Goal: Transaction & Acquisition: Book appointment/travel/reservation

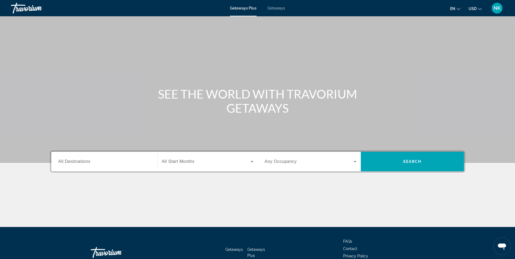
click at [278, 9] on span "Getaways" at bounding box center [277, 8] width 18 height 4
click at [86, 165] on input "Destination All Destinations" at bounding box center [104, 162] width 92 height 7
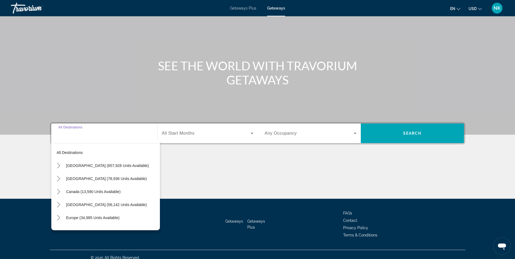
scroll to position [35, 0]
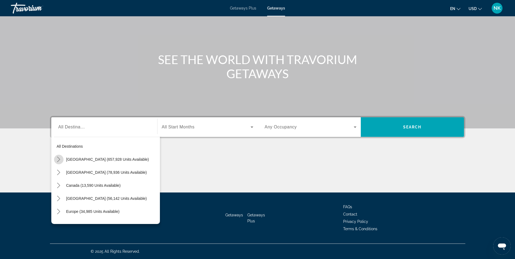
click at [58, 160] on icon "Toggle United States (657,928 units available) submenu" at bounding box center [58, 159] width 5 height 5
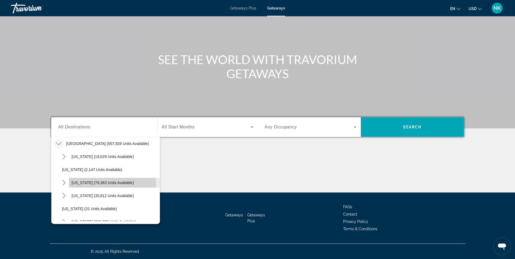
click at [78, 185] on span "Select destination: California (78,363 units available)" at bounding box center [114, 182] width 91 height 13
type input "**********"
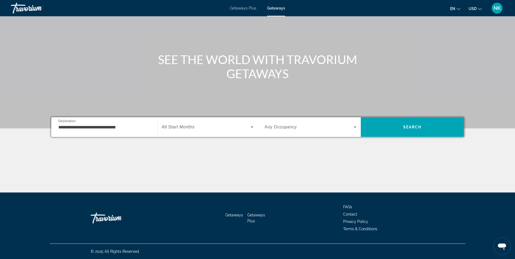
click at [225, 133] on div "Search widget" at bounding box center [208, 127] width 92 height 15
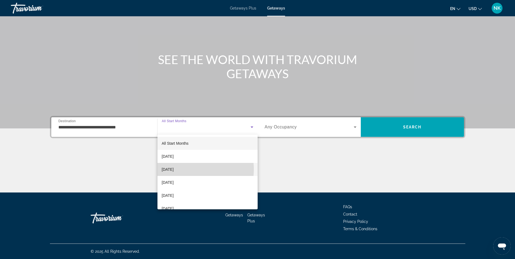
click at [174, 169] on span "[DATE]" at bounding box center [168, 169] width 12 height 7
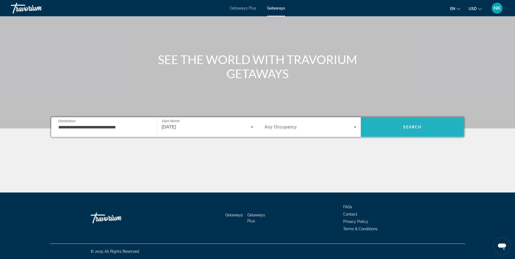
click at [396, 131] on span "Search" at bounding box center [412, 127] width 103 height 13
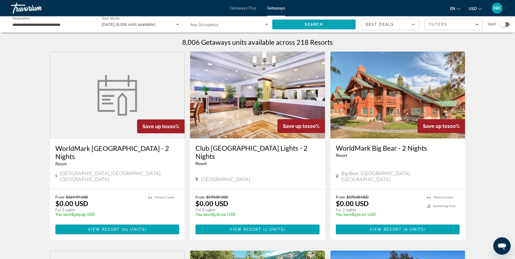
click at [506, 26] on div "Search widget" at bounding box center [505, 24] width 9 height 4
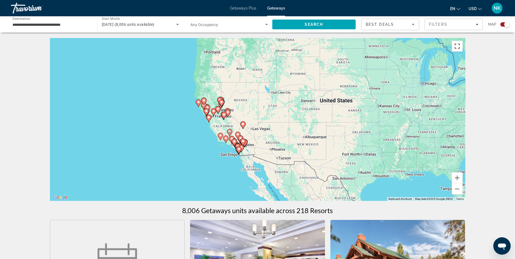
click at [456, 46] on button "Toggle fullscreen view" at bounding box center [457, 46] width 11 height 11
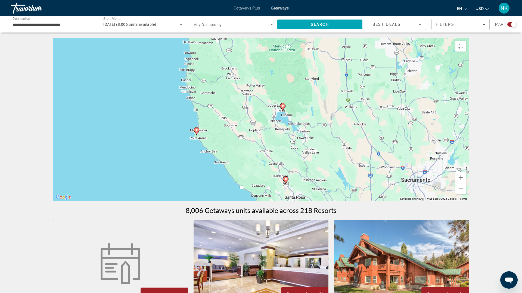
click at [196, 135] on icon "Main content" at bounding box center [196, 131] width 5 height 7
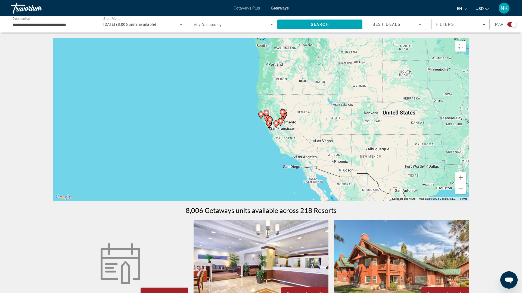
click at [261, 116] on image "Main content" at bounding box center [260, 114] width 3 height 3
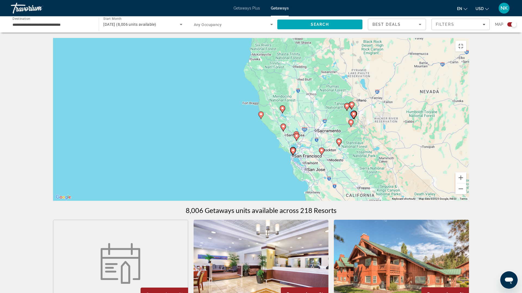
click at [261, 116] on image "Main content" at bounding box center [260, 114] width 3 height 3
type input "**********"
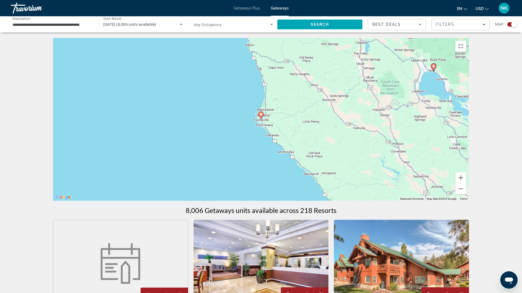
click at [261, 116] on image "Main content" at bounding box center [260, 114] width 3 height 3
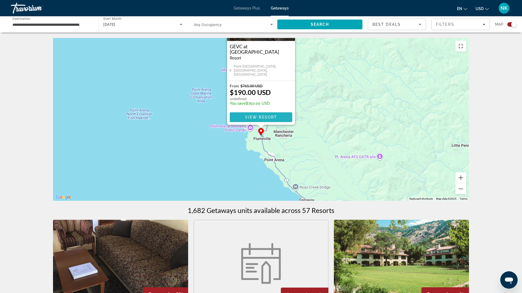
click at [256, 120] on span "View Resort" at bounding box center [261, 117] width 32 height 4
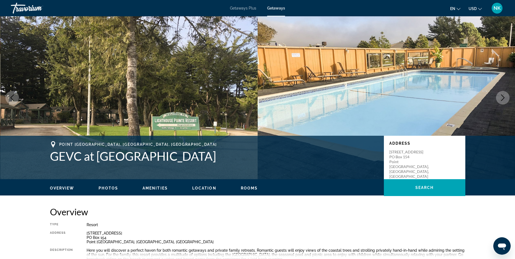
click at [504, 96] on icon "Next image" at bounding box center [503, 98] width 7 height 7
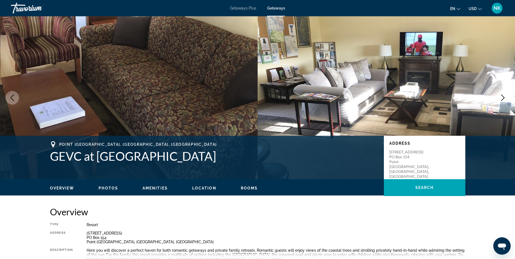
click at [504, 96] on icon "Next image" at bounding box center [503, 98] width 7 height 7
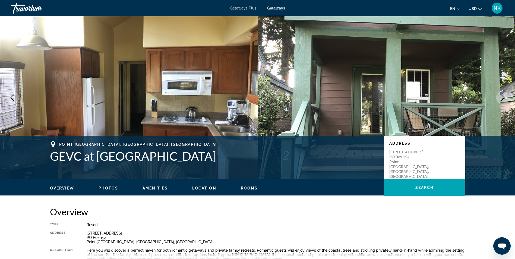
click at [504, 96] on icon "Next image" at bounding box center [503, 98] width 7 height 7
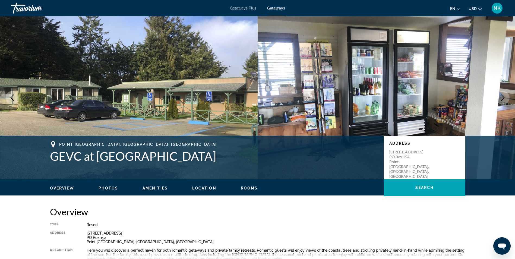
click at [504, 96] on icon "Next image" at bounding box center [503, 98] width 7 height 7
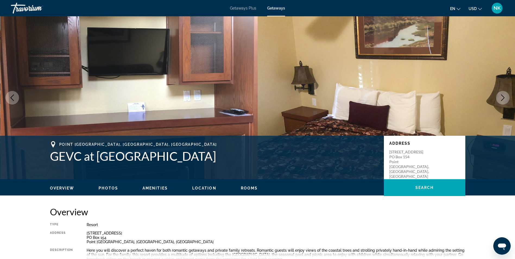
click at [504, 96] on icon "Next image" at bounding box center [503, 98] width 7 height 7
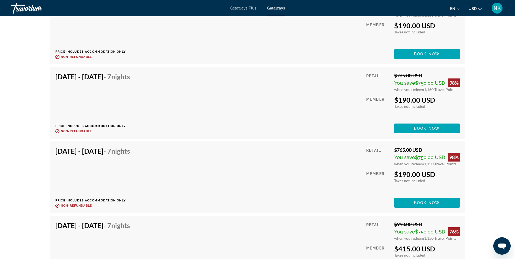
scroll to position [1087, 0]
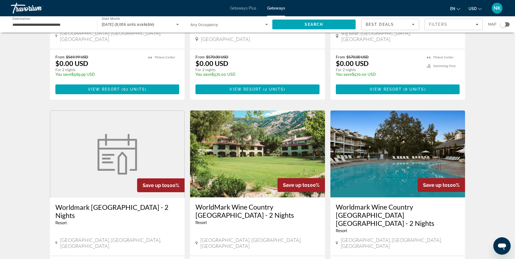
scroll to position [141, 0]
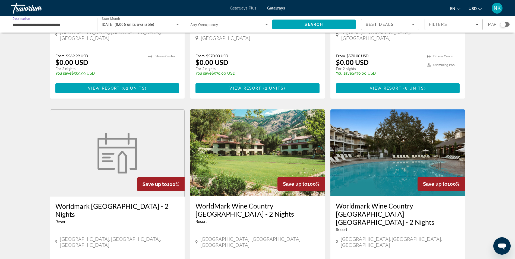
click at [68, 25] on input "**********" at bounding box center [51, 24] width 78 height 7
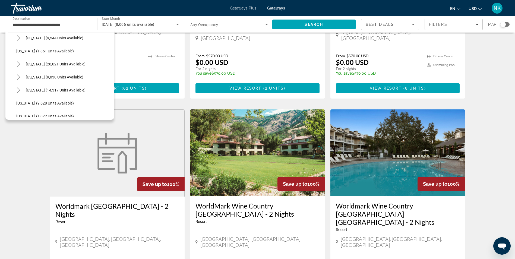
scroll to position [519, 0]
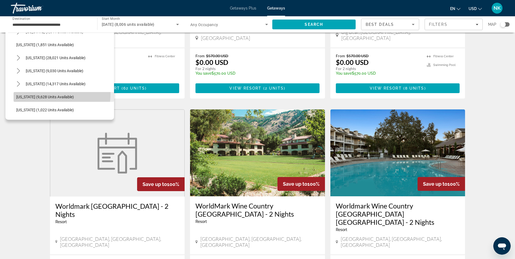
click at [53, 94] on span "Select destination: Utah (9,628 units available)" at bounding box center [64, 96] width 101 height 13
type input "**********"
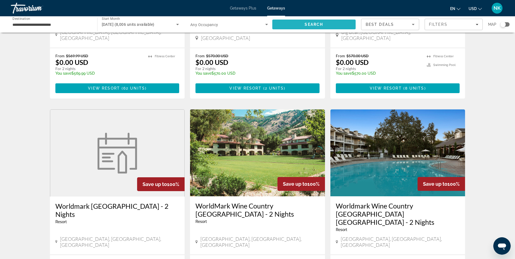
click at [291, 28] on span "Search" at bounding box center [314, 24] width 84 height 13
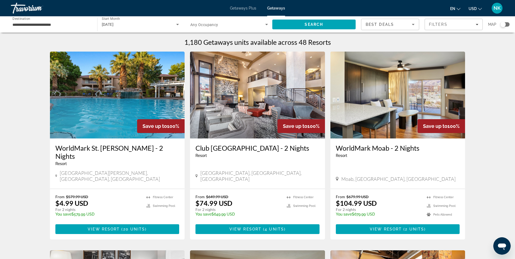
click at [502, 26] on div "Search widget" at bounding box center [503, 24] width 5 height 5
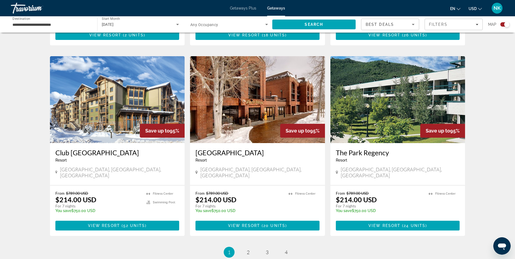
scroll to position [761, 0]
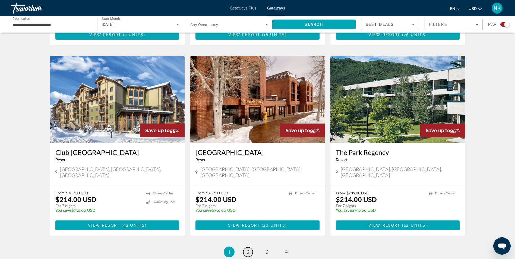
click at [244, 247] on link "page 2" at bounding box center [248, 252] width 10 height 10
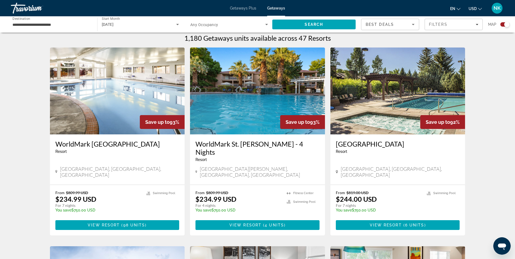
scroll to position [174, 0]
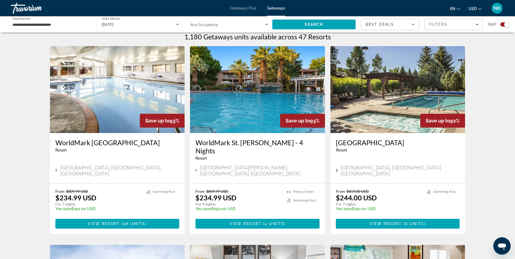
click at [242, 142] on h3 "WorldMark St. [PERSON_NAME] - 4 Nights" at bounding box center [258, 147] width 124 height 16
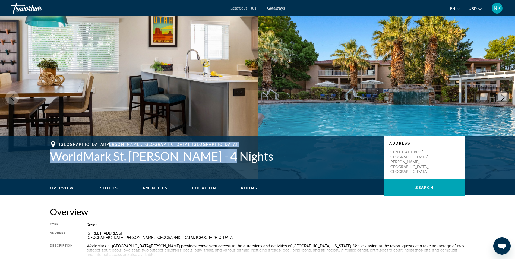
drag, startPoint x: 242, startPoint y: 142, endPoint x: 281, endPoint y: 190, distance: 61.9
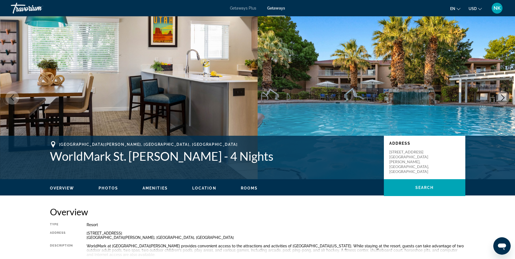
drag, startPoint x: 281, startPoint y: 190, endPoint x: 334, endPoint y: 223, distance: 62.9
click at [334, 223] on div "Resort" at bounding box center [276, 225] width 379 height 4
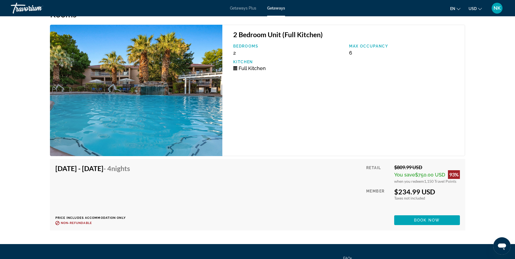
scroll to position [934, 0]
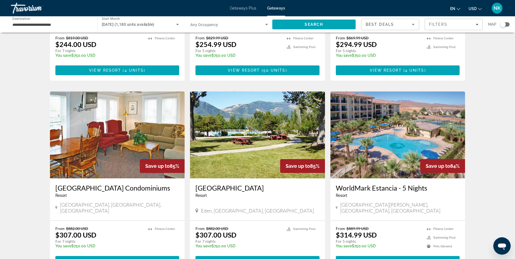
scroll to position [359, 0]
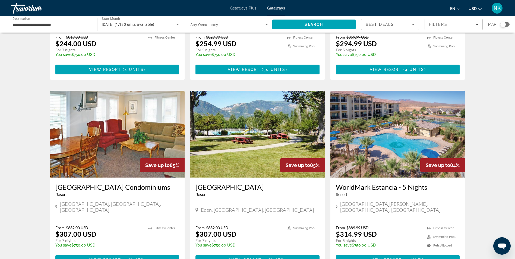
click at [397, 91] on img "Main content" at bounding box center [398, 134] width 135 height 87
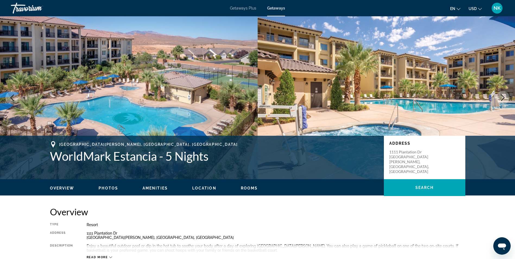
click at [500, 98] on icon "Next image" at bounding box center [503, 98] width 7 height 7
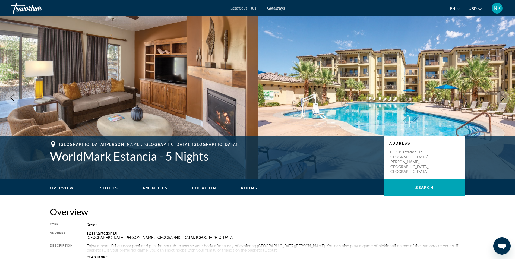
click at [500, 98] on icon "Next image" at bounding box center [503, 98] width 7 height 7
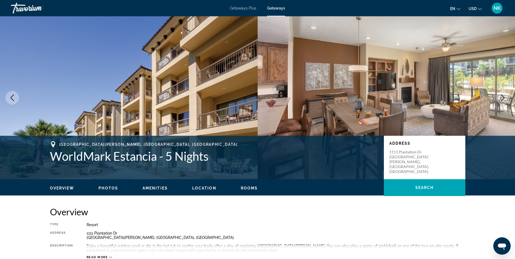
click at [500, 98] on icon "Next image" at bounding box center [503, 98] width 7 height 7
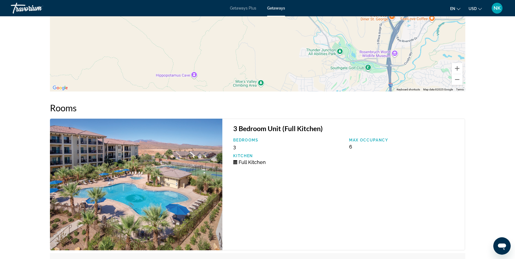
scroll to position [826, 0]
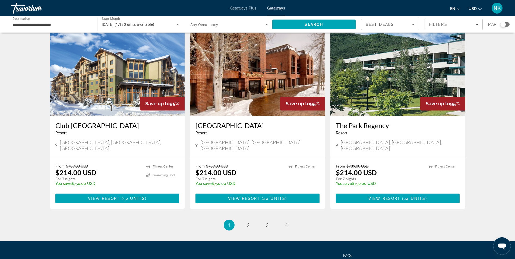
scroll to position [628, 0]
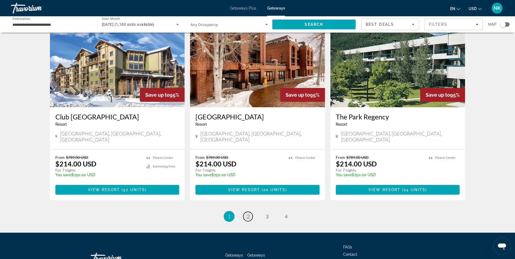
click at [246, 212] on link "page 2" at bounding box center [248, 217] width 10 height 10
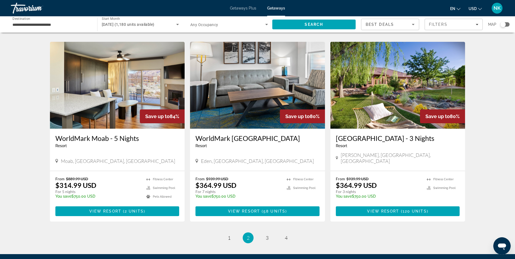
scroll to position [620, 0]
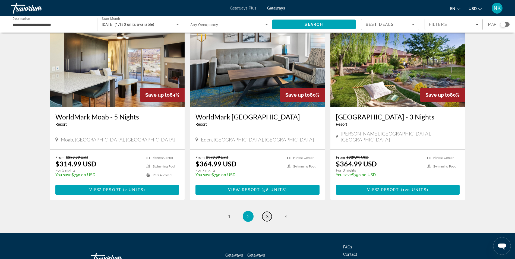
click at [266, 214] on span "3" at bounding box center [267, 217] width 3 height 6
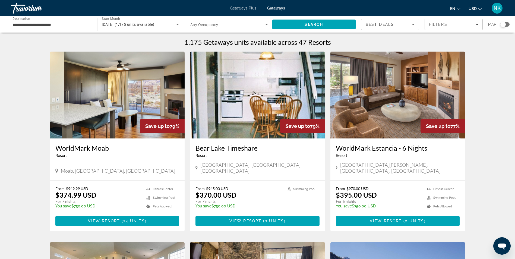
click at [101, 116] on img "Main content" at bounding box center [117, 95] width 135 height 87
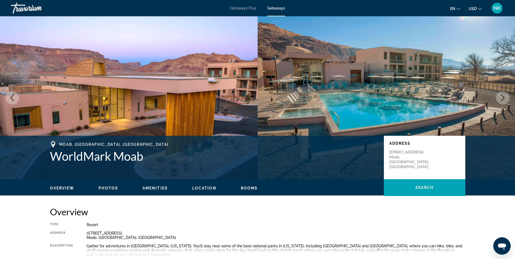
click at [499, 97] on button "Next image" at bounding box center [503, 98] width 14 height 14
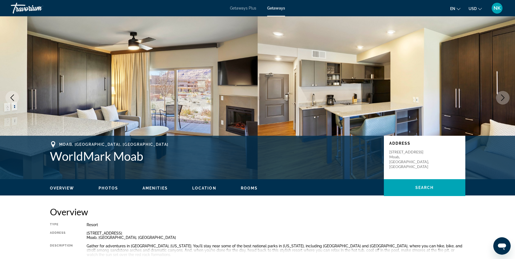
click at [499, 97] on button "Next image" at bounding box center [503, 98] width 14 height 14
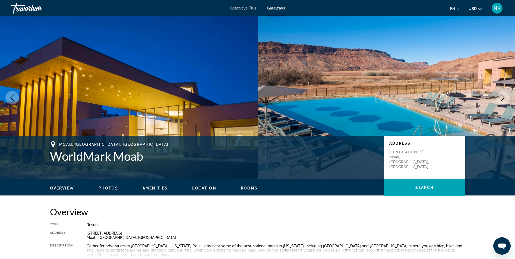
click at [499, 97] on button "Next image" at bounding box center [503, 98] width 14 height 14
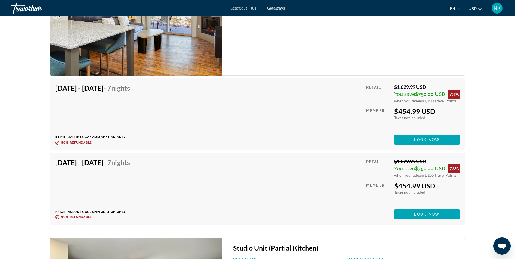
scroll to position [1021, 0]
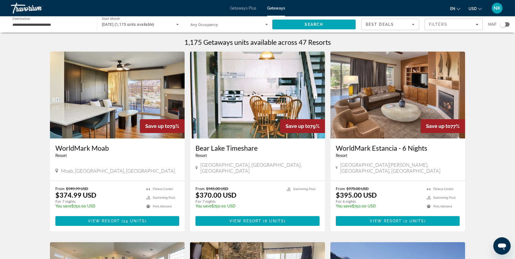
click at [413, 93] on img "Main content" at bounding box center [398, 95] width 135 height 87
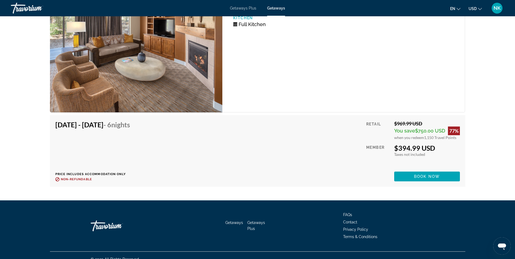
scroll to position [967, 0]
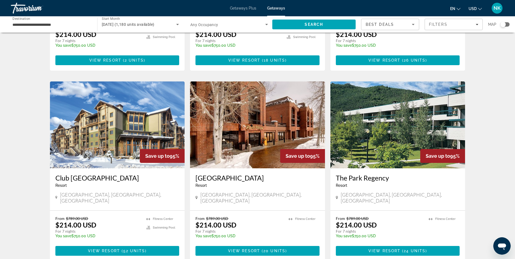
scroll to position [587, 0]
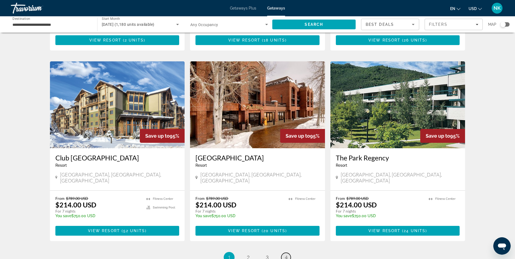
click at [283, 253] on link "page 4" at bounding box center [286, 258] width 10 height 10
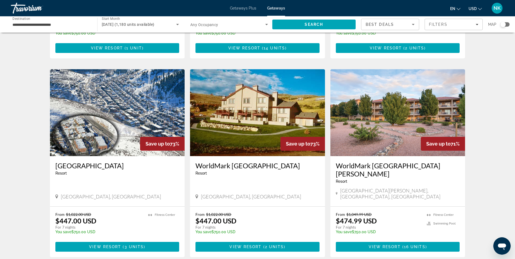
scroll to position [174, 0]
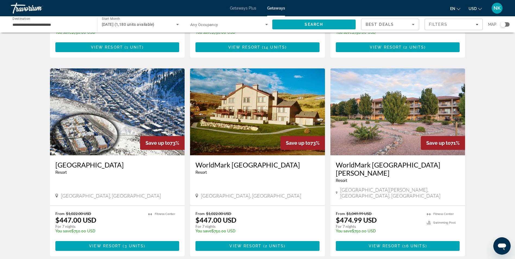
click at [381, 163] on h3 "WorldMark [GEOGRAPHIC_DATA][PERSON_NAME]" at bounding box center [398, 169] width 124 height 16
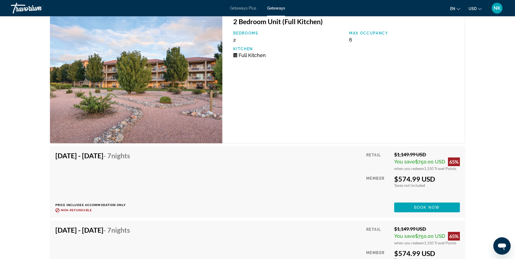
scroll to position [956, 0]
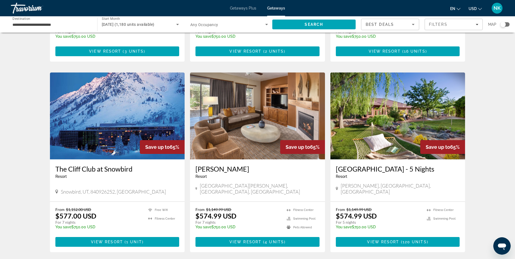
scroll to position [359, 0]
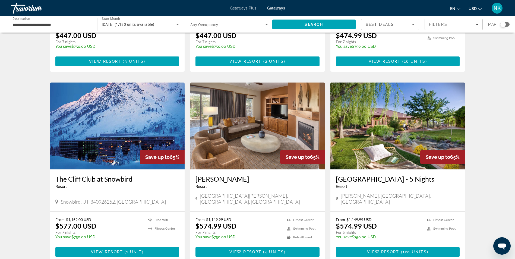
click at [389, 101] on img "Main content" at bounding box center [398, 126] width 135 height 87
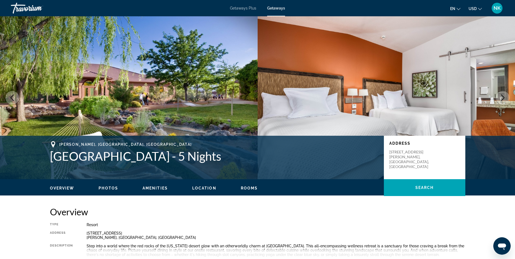
click at [505, 97] on icon "Next image" at bounding box center [503, 98] width 7 height 7
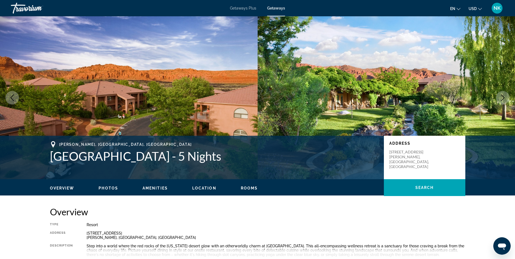
click at [505, 97] on icon "Next image" at bounding box center [503, 98] width 7 height 7
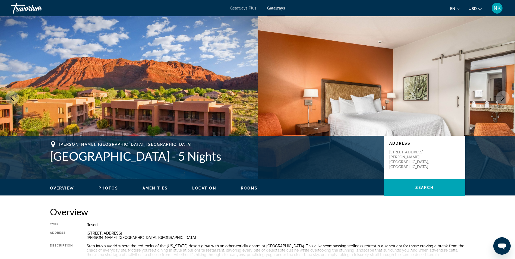
click at [505, 97] on icon "Next image" at bounding box center [503, 98] width 7 height 7
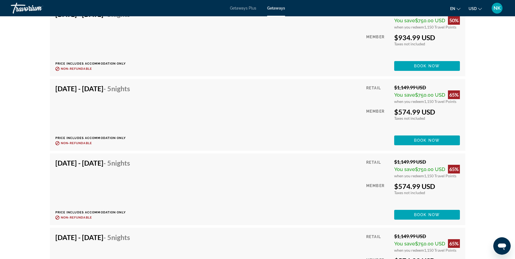
scroll to position [1321, 0]
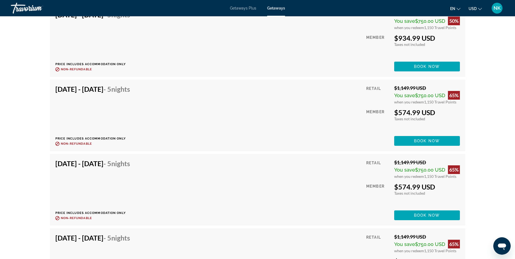
click at [299, 106] on div "[DATE] - [DATE] - 5 Nights Price includes accommodation only Refundable until :…" at bounding box center [257, 115] width 405 height 61
click at [421, 137] on span "Main content" at bounding box center [427, 140] width 66 height 13
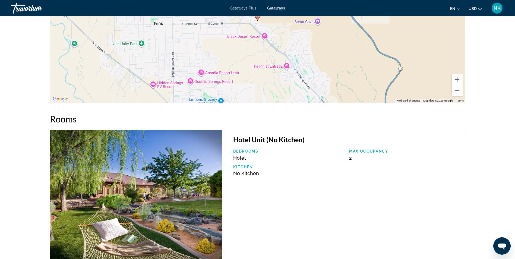
scroll to position [695, 0]
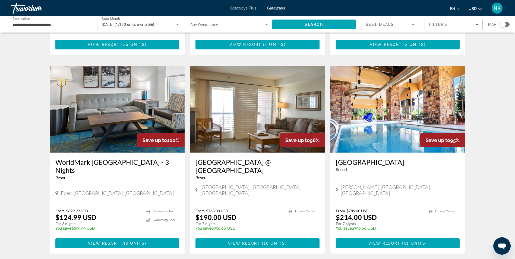
scroll to position [174, 0]
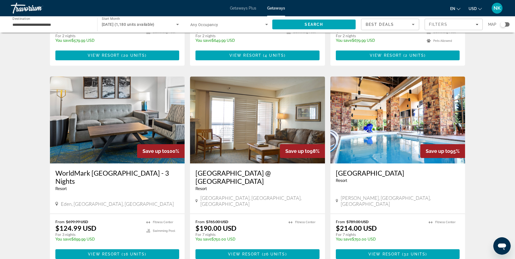
click at [382, 95] on img "Main content" at bounding box center [398, 120] width 135 height 87
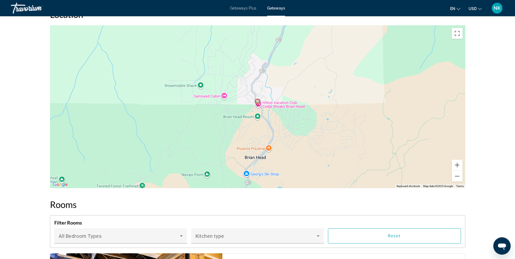
scroll to position [598, 0]
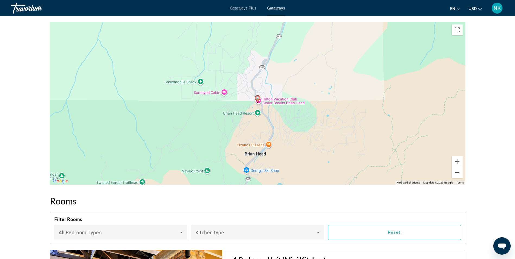
click at [456, 175] on button "Zoom out" at bounding box center [457, 172] width 11 height 11
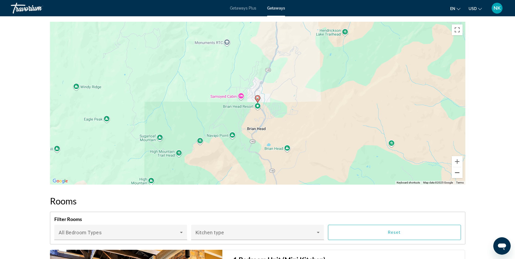
click at [456, 175] on button "Zoom out" at bounding box center [457, 172] width 11 height 11
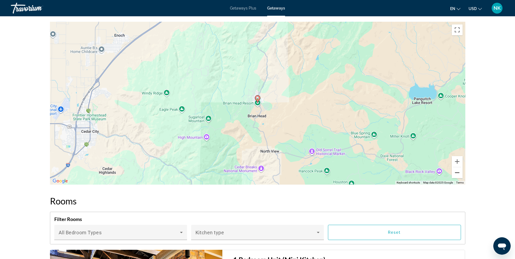
click at [456, 175] on button "Zoom out" at bounding box center [457, 172] width 11 height 11
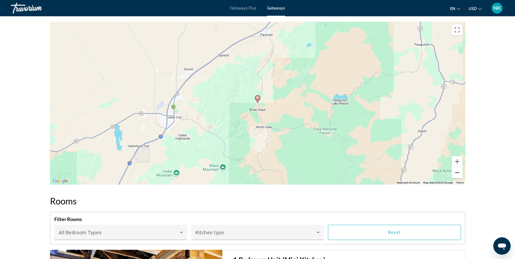
click at [456, 175] on button "Zoom out" at bounding box center [457, 172] width 11 height 11
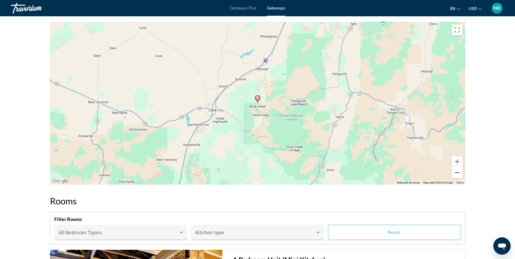
click at [456, 175] on button "Zoom out" at bounding box center [457, 172] width 11 height 11
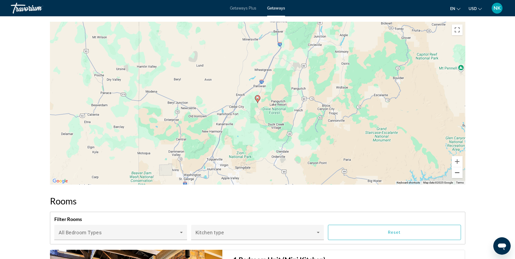
click at [456, 175] on button "Zoom out" at bounding box center [457, 172] width 11 height 11
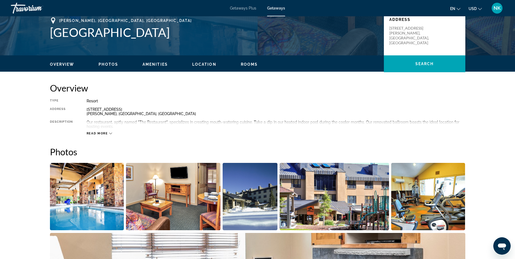
scroll to position [109, 0]
